Goal: Communication & Community: Share content

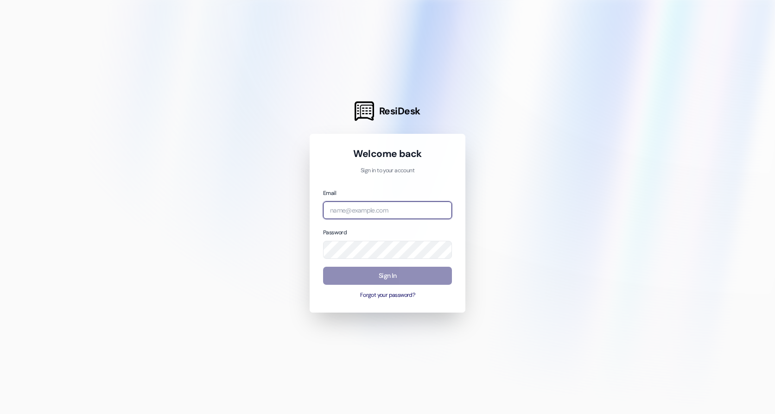
type input "[EMAIL_ADDRESS][DOMAIN_NAME]"
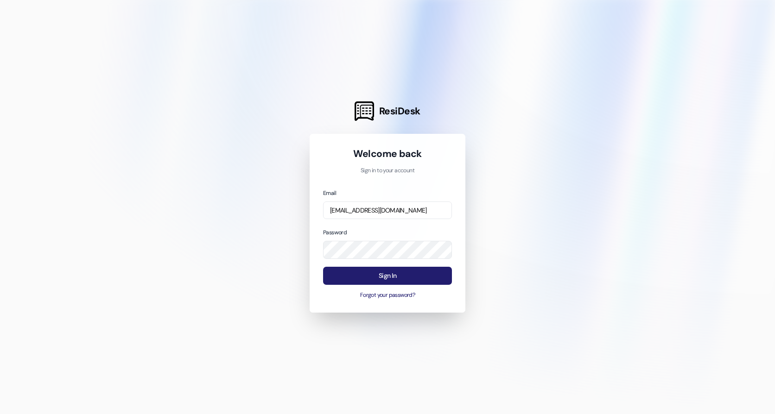
click at [375, 280] on button "Sign In" at bounding box center [387, 276] width 129 height 18
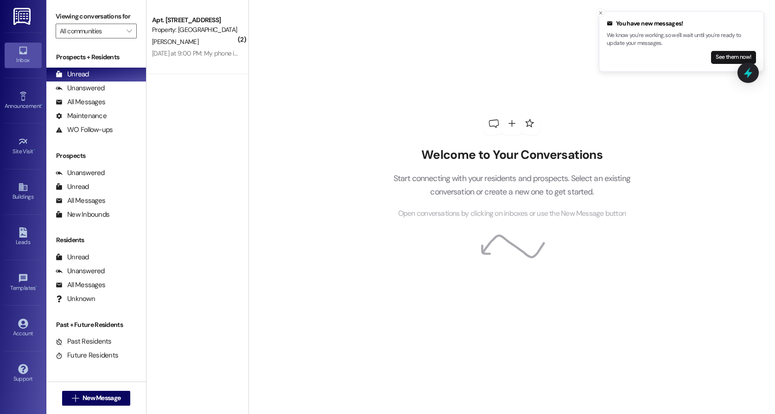
click at [32, 16] on link at bounding box center [23, 16] width 30 height 32
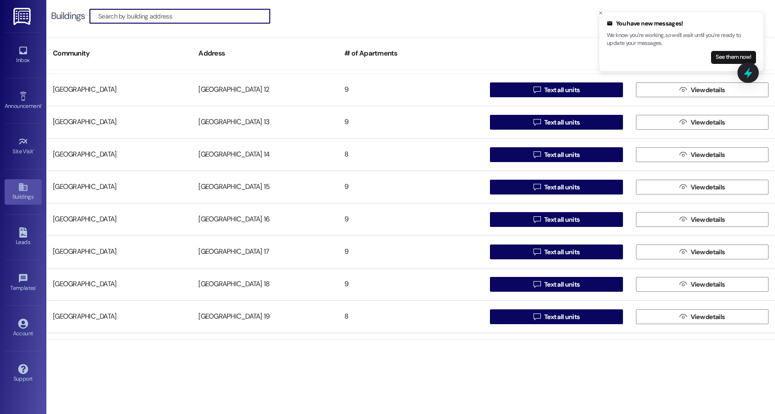
scroll to position [139, 0]
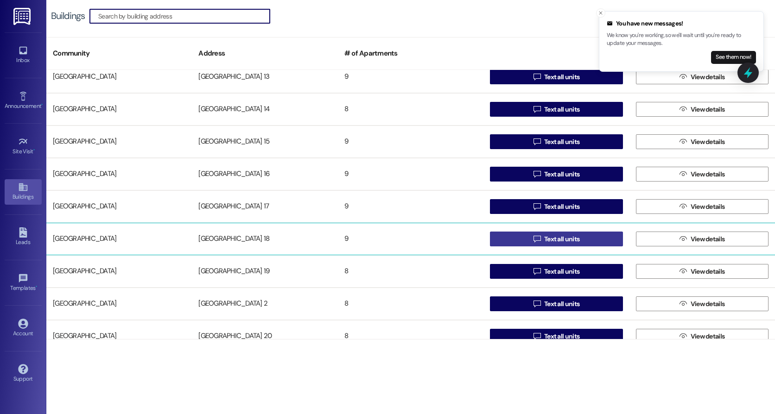
click at [517, 240] on button " Text all units" at bounding box center [556, 239] width 132 height 15
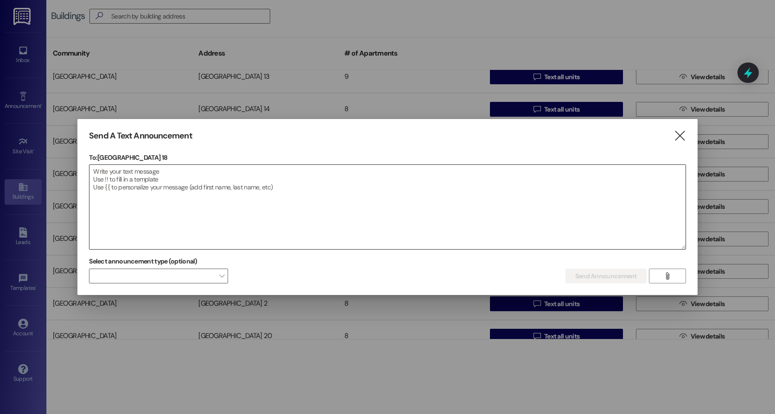
click at [178, 188] on textarea at bounding box center [387, 207] width 596 height 84
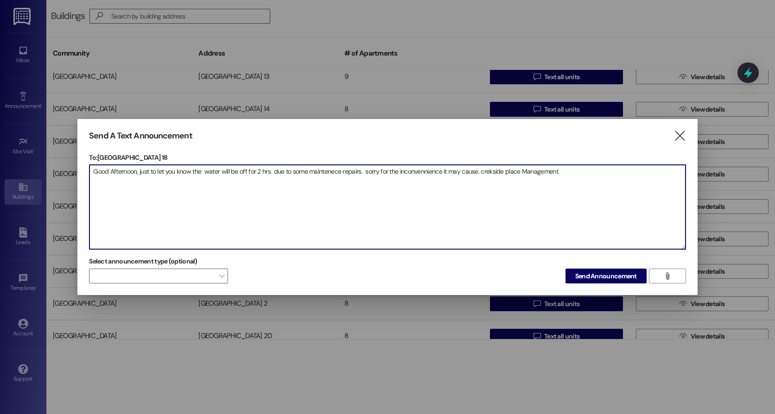
click at [141, 171] on textarea "Good Afternoon, just to let you know the water will be off for 2 hrs due to som…" at bounding box center [387, 207] width 596 height 84
click at [514, 172] on textarea "Good Afternoon, Just to let you know the water will be off for 2 hrs. due to so…" at bounding box center [387, 207] width 596 height 84
click at [575, 173] on textarea "Good Afternoon, Just to let you know the water will be off for 2 hrs. due to so…" at bounding box center [387, 207] width 596 height 84
type textarea "Good Afternoon, Just to let you know the water will be off for 2 hrs. due to so…"
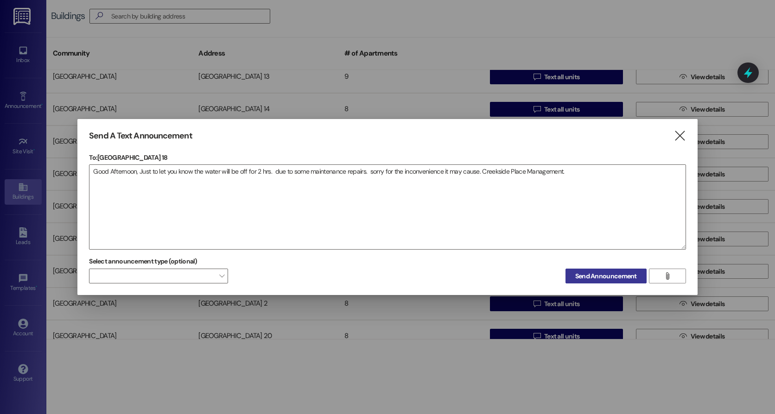
click at [611, 277] on span "Send Announcement" at bounding box center [606, 276] width 62 height 10
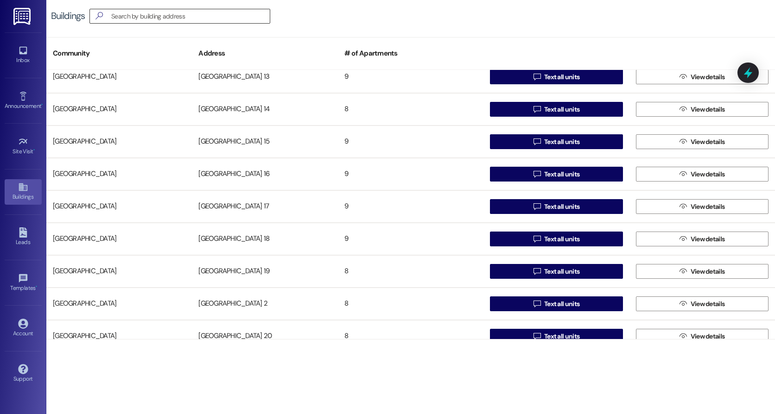
click at [123, 19] on input at bounding box center [190, 16] width 158 height 13
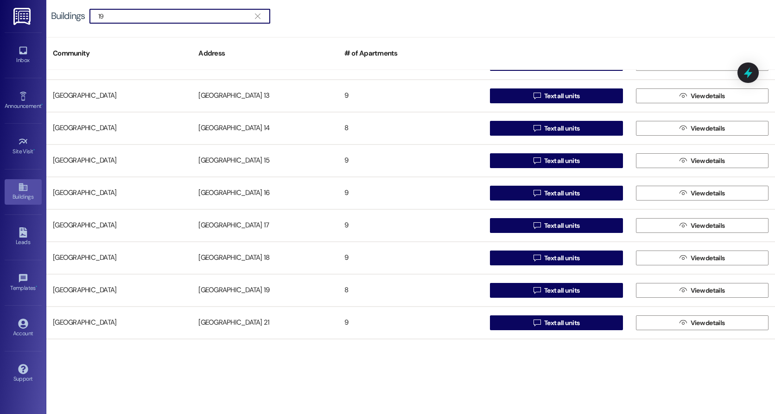
scroll to position [0, 0]
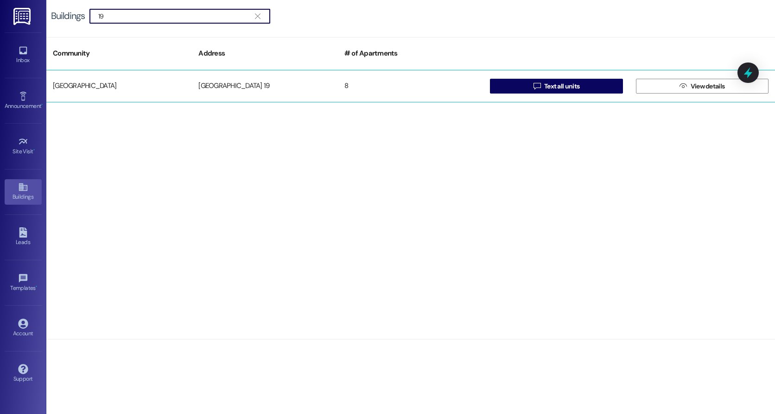
type input "19"
click at [230, 86] on div "[GEOGRAPHIC_DATA] 19" at bounding box center [264, 86] width 145 height 19
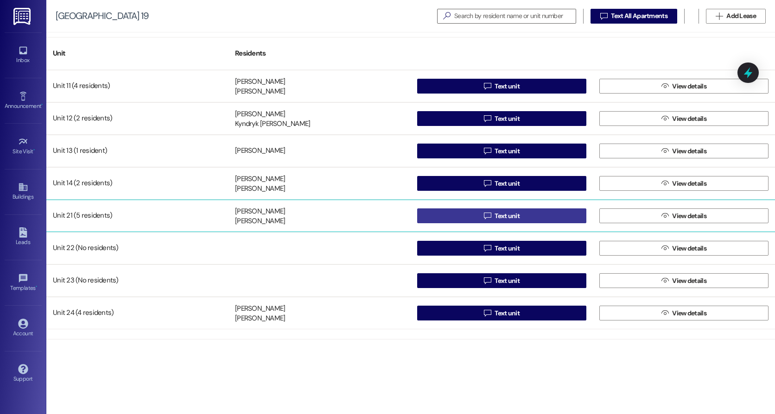
click at [462, 218] on button " Text unit" at bounding box center [501, 215] width 169 height 15
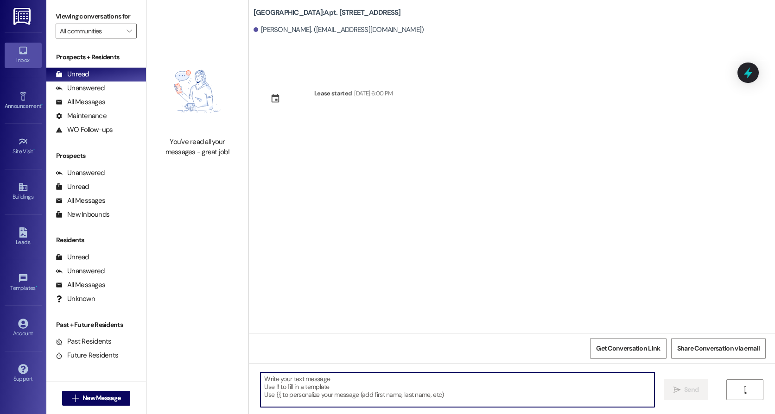
click at [374, 391] on textarea at bounding box center [456, 389] width 393 height 35
type textarea "Hi [PERSON_NAME], just to let you"
drag, startPoint x: 325, startPoint y: 384, endPoint x: 250, endPoint y: 388, distance: 75.1
click at [255, 388] on div "Hi [PERSON_NAME], just to let you" at bounding box center [452, 390] width 394 height 36
drag, startPoint x: 24, startPoint y: 17, endPoint x: 45, endPoint y: 37, distance: 29.2
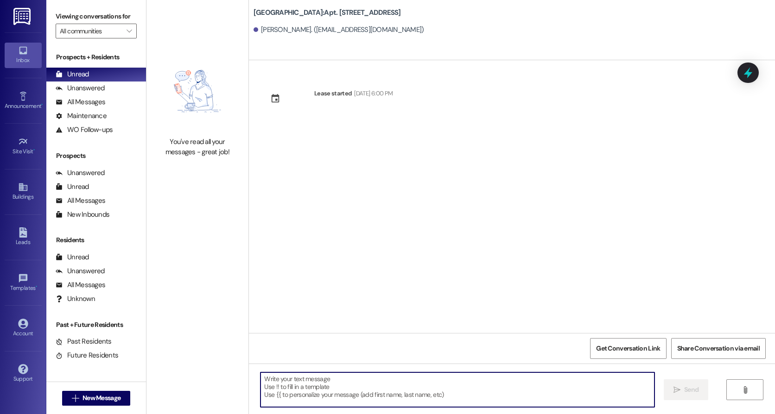
click at [24, 17] on img at bounding box center [22, 16] width 19 height 17
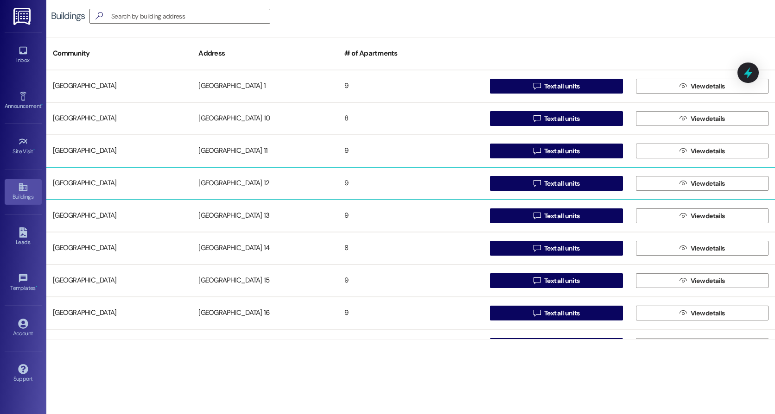
click at [259, 187] on div "[GEOGRAPHIC_DATA] 12" at bounding box center [264, 183] width 145 height 19
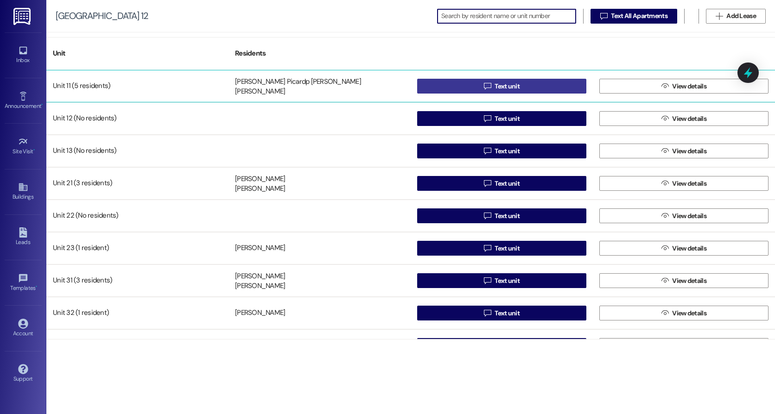
click at [441, 88] on button " Text unit" at bounding box center [501, 86] width 169 height 15
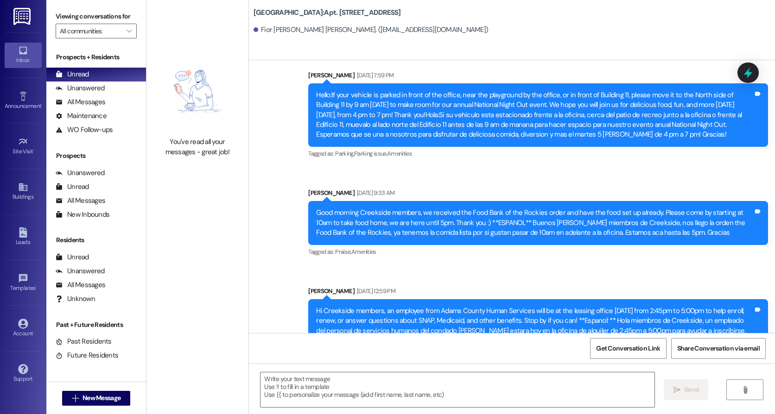
scroll to position [23338, 0]
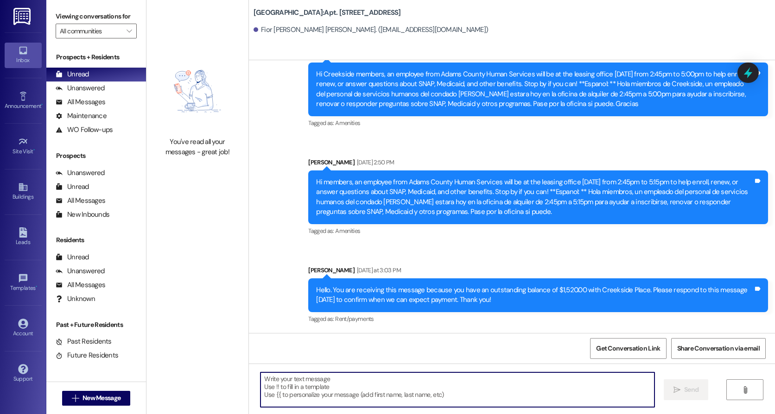
click at [493, 391] on textarea at bounding box center [456, 389] width 393 height 35
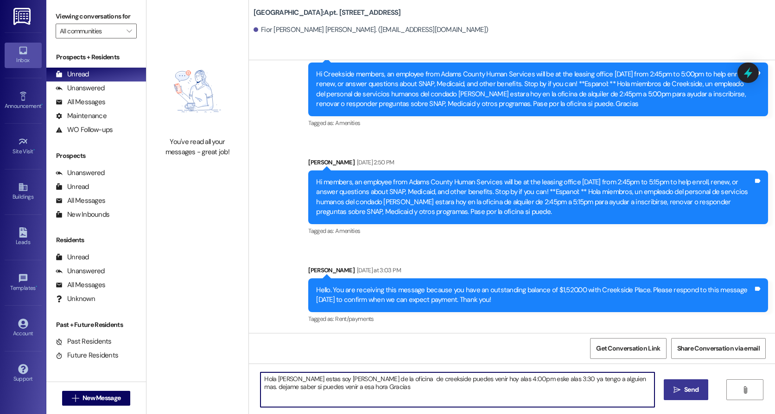
type textarea "Hola [PERSON_NAME] estas soy [PERSON_NAME] de la oficina de creekside puedes ve…"
click at [685, 386] on span "Send" at bounding box center [691, 390] width 14 height 10
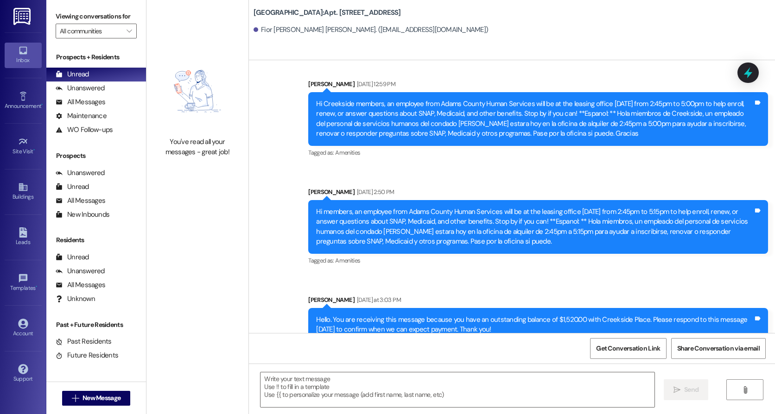
scroll to position [23413, 0]
